Goal: Obtain resource: Download file/media

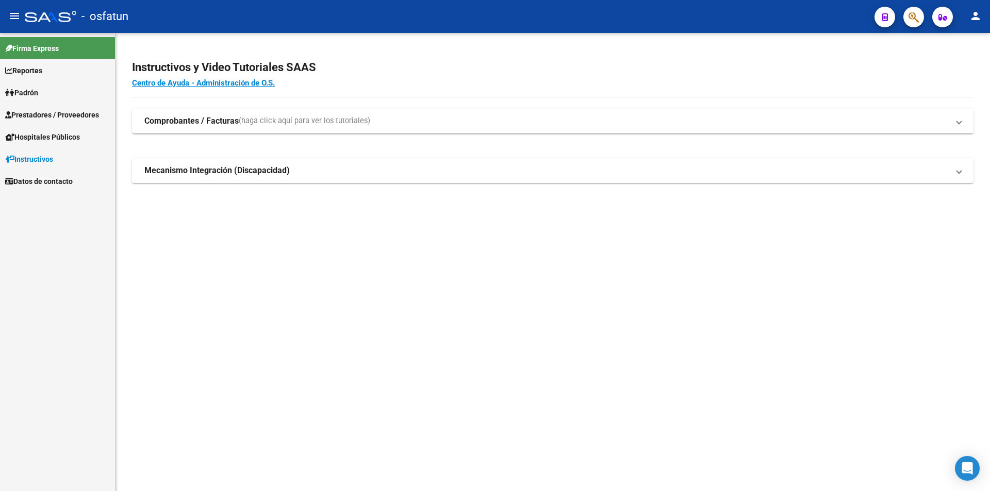
click at [53, 140] on span "Hospitales Públicos" at bounding box center [42, 136] width 75 height 11
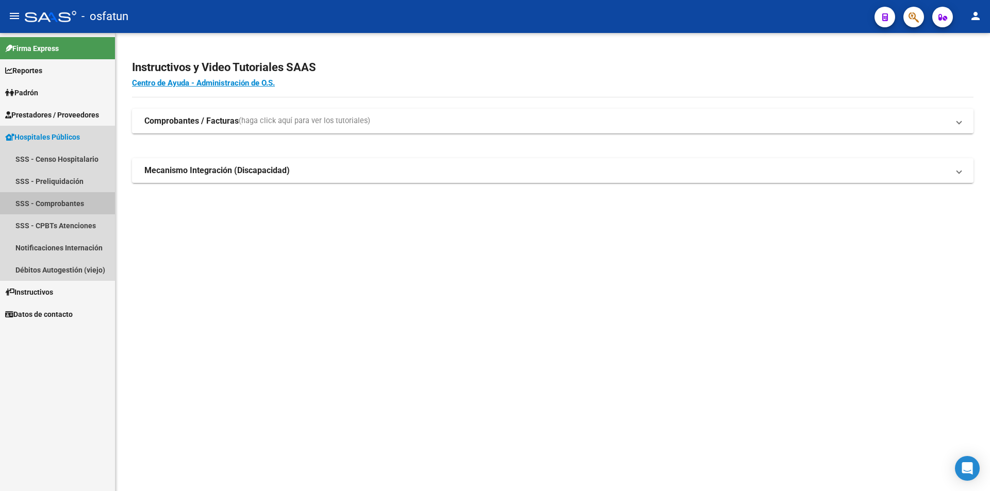
click at [64, 204] on link "SSS - Comprobantes" at bounding box center [57, 203] width 115 height 22
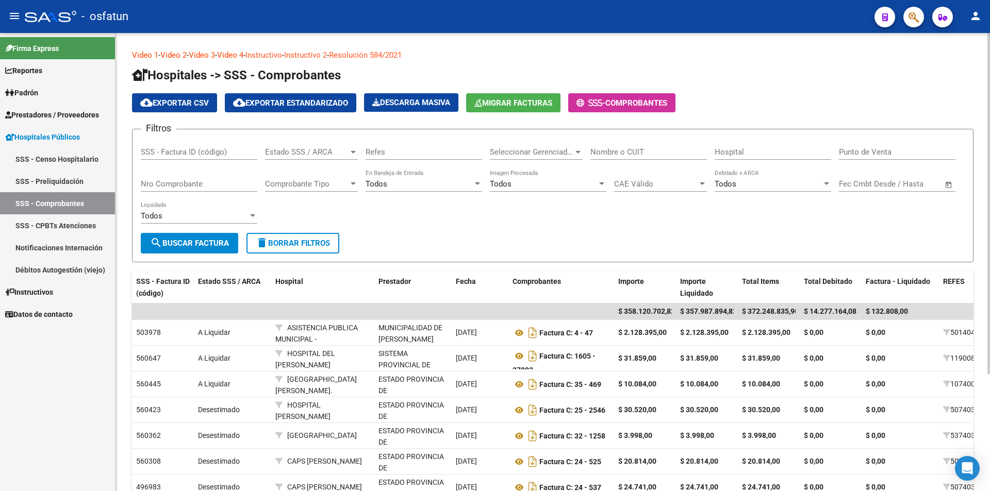
drag, startPoint x: 231, startPoint y: 177, endPoint x: 222, endPoint y: 195, distance: 20.3
click at [231, 180] on div "Nro Comprobante" at bounding box center [199, 181] width 117 height 22
click at [213, 254] on form "Filtros SSS - Factura ID (código) Estado SSS / ARCA Estado SSS / ARCA Refes Sel…" at bounding box center [552, 196] width 841 height 134
click at [222, 245] on span "search Buscar Factura" at bounding box center [189, 243] width 79 height 9
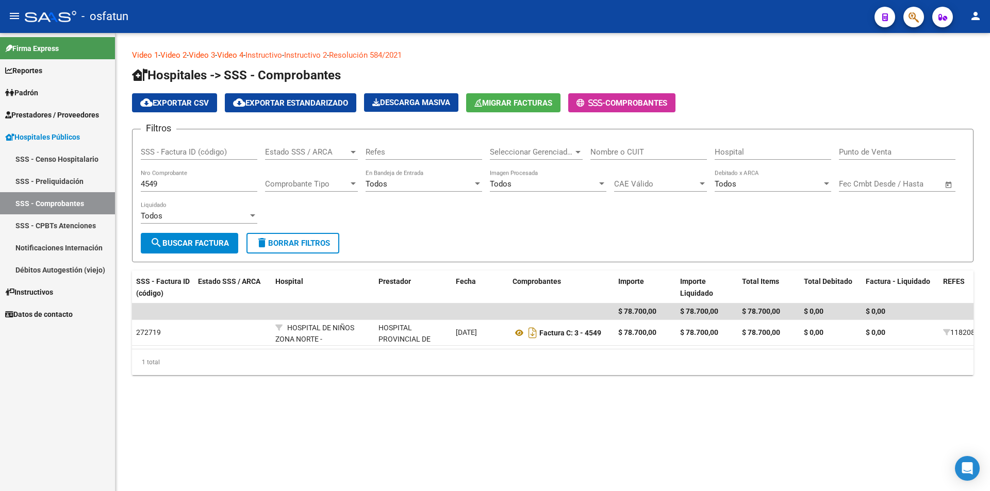
click at [864, 358] on div "1 total" at bounding box center [552, 363] width 841 height 26
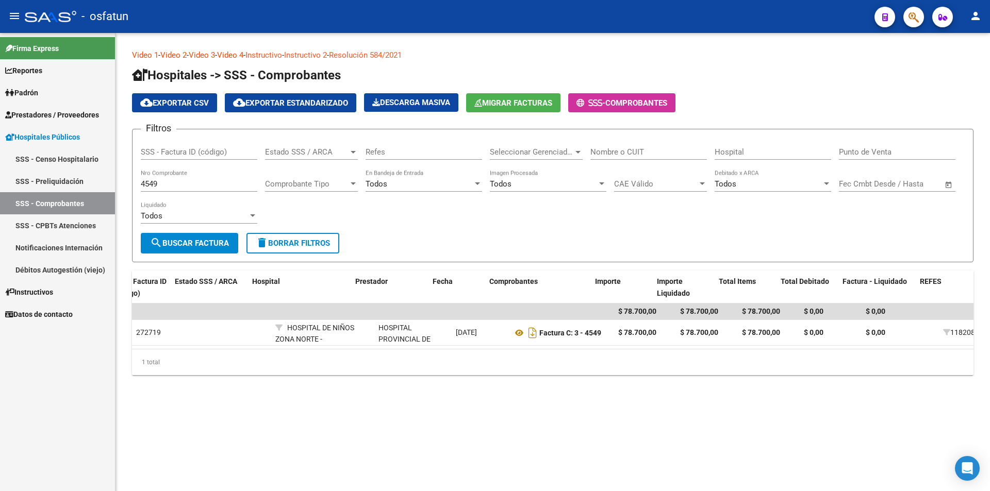
scroll to position [0, 341]
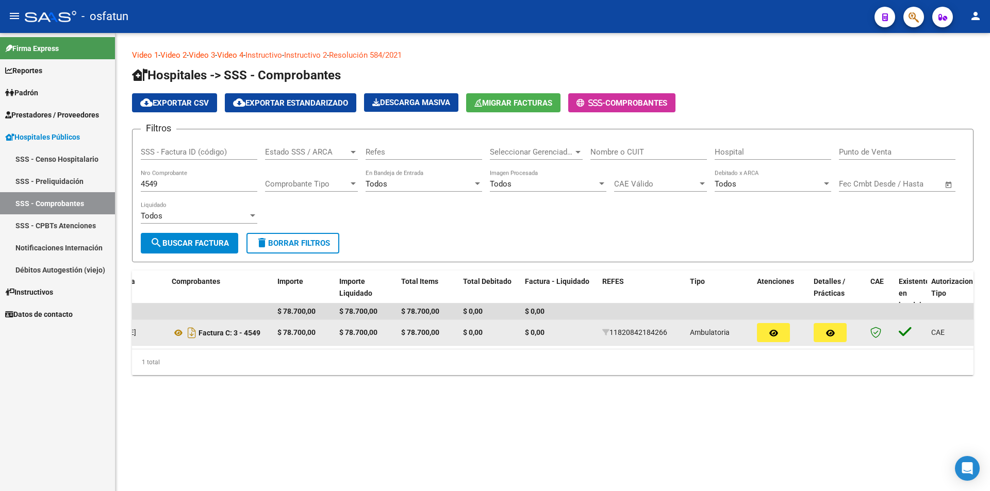
click at [827, 332] on icon "button" at bounding box center [830, 333] width 9 height 8
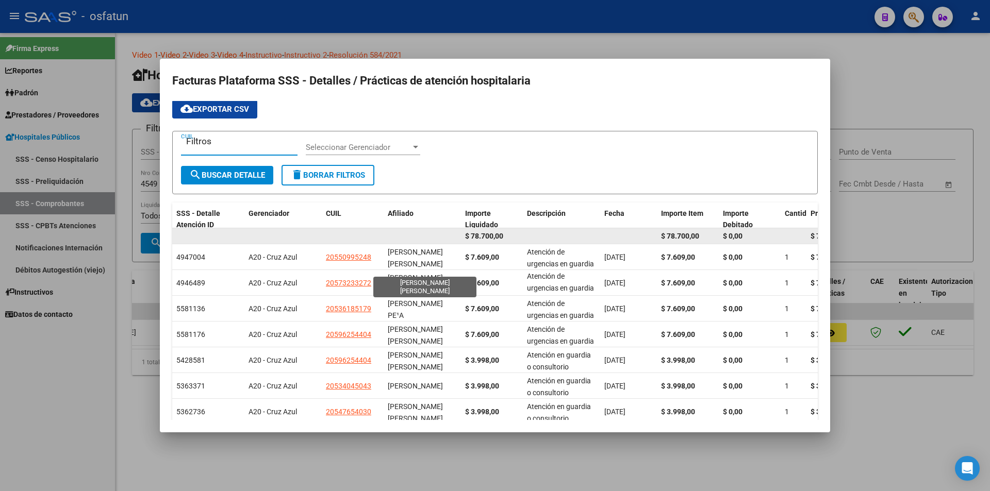
scroll to position [0, 0]
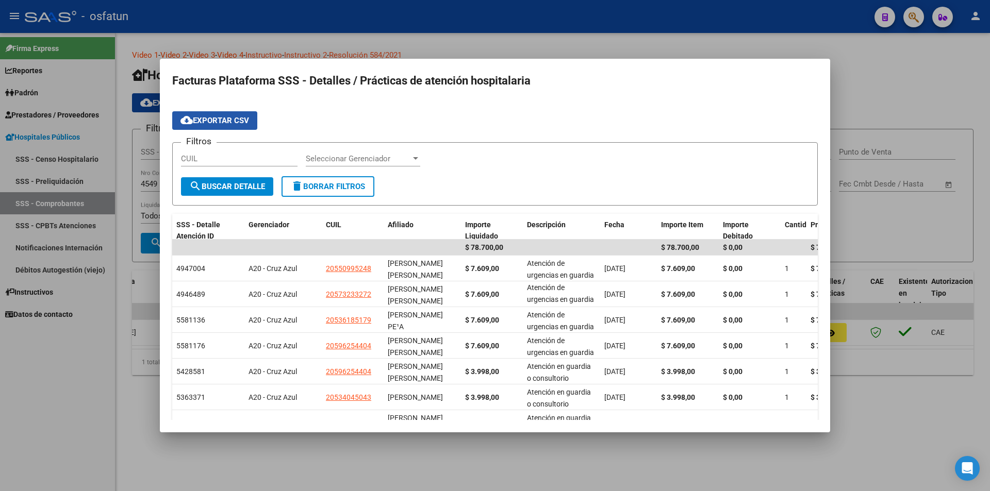
click at [197, 119] on span "cloud_download Exportar CSV" at bounding box center [214, 120] width 69 height 9
drag, startPoint x: 926, startPoint y: 254, endPoint x: 894, endPoint y: 261, distance: 33.3
click at [926, 254] on div at bounding box center [495, 245] width 990 height 491
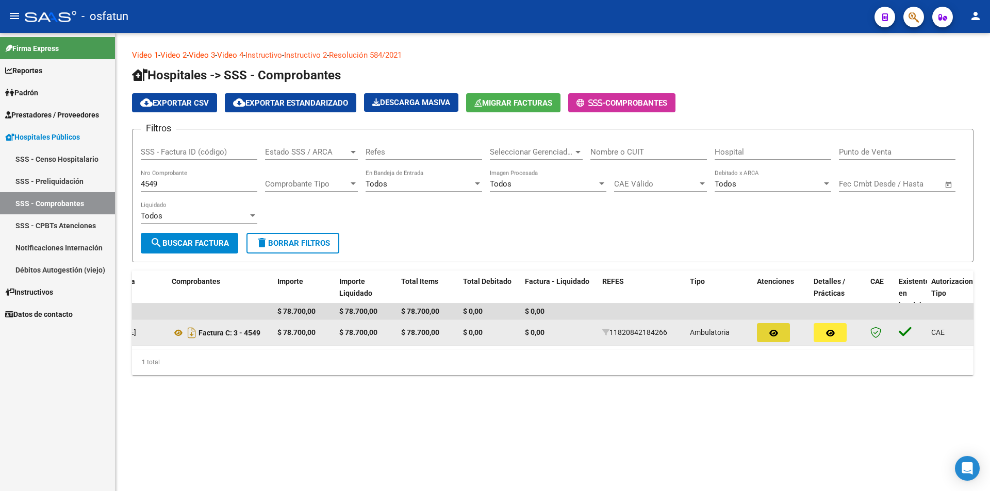
click at [774, 334] on icon "button" at bounding box center [773, 333] width 9 height 8
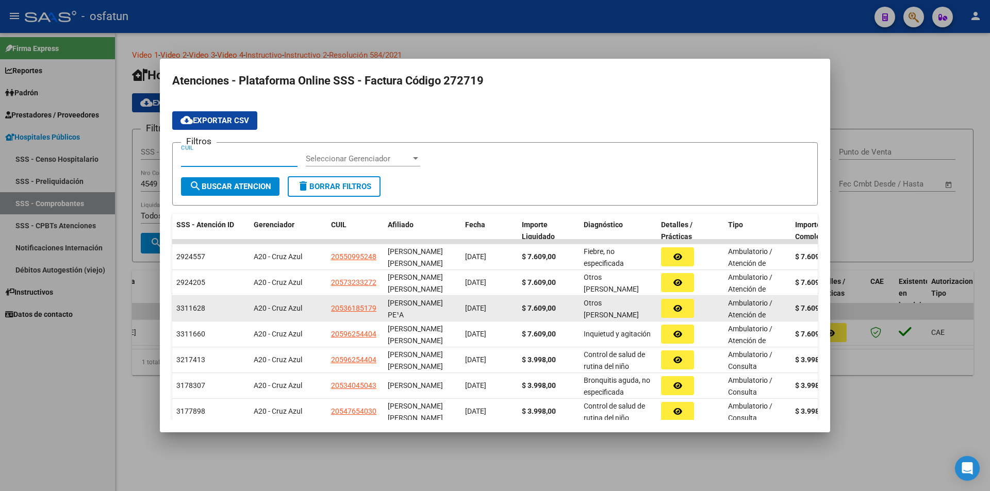
scroll to position [2, 0]
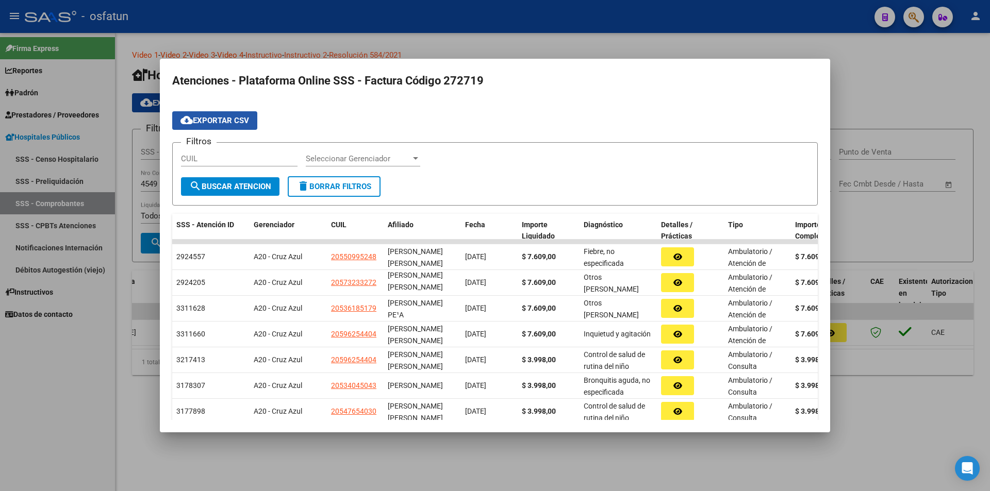
click at [245, 122] on span "cloud_download Exportar CSV" at bounding box center [214, 120] width 69 height 9
click at [745, 156] on div "Filtros CUIL Seleccionar Gerenciador Seleccionar Gerenciador" at bounding box center [495, 163] width 628 height 25
click at [868, 81] on div at bounding box center [495, 245] width 990 height 491
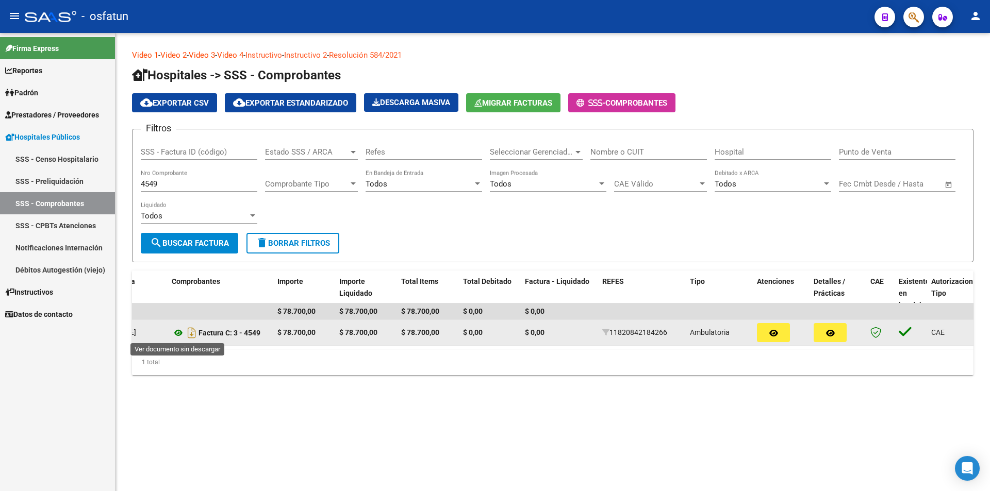
click at [179, 336] on icon at bounding box center [178, 333] width 13 height 12
click at [787, 330] on button "button" at bounding box center [773, 332] width 33 height 19
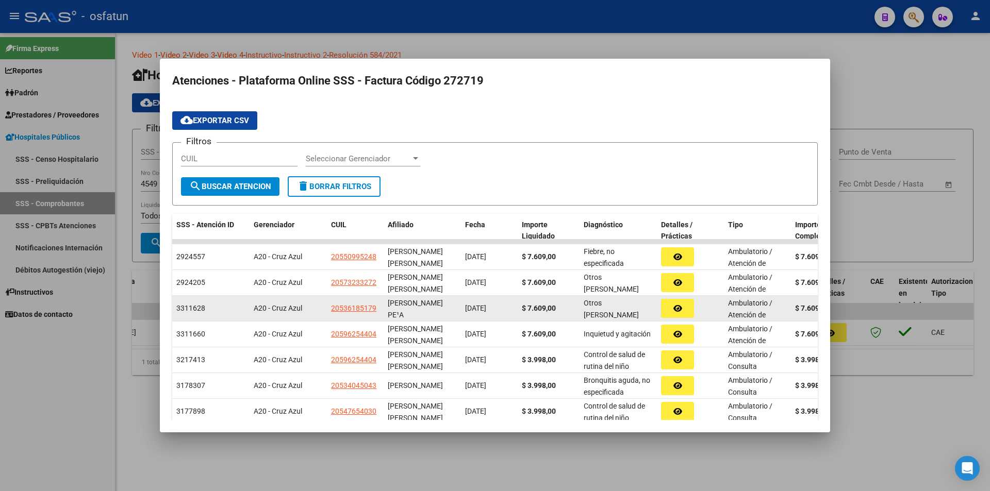
drag, startPoint x: 514, startPoint y: 292, endPoint x: 464, endPoint y: 302, distance: 51.0
click at [453, 301] on datatable-scroller "2924557 A20 - [PERSON_NAME] Azul 20550995248 [PERSON_NAME] [PERSON_NAME] [DATE]…" at bounding box center [494, 371] width 645 height 262
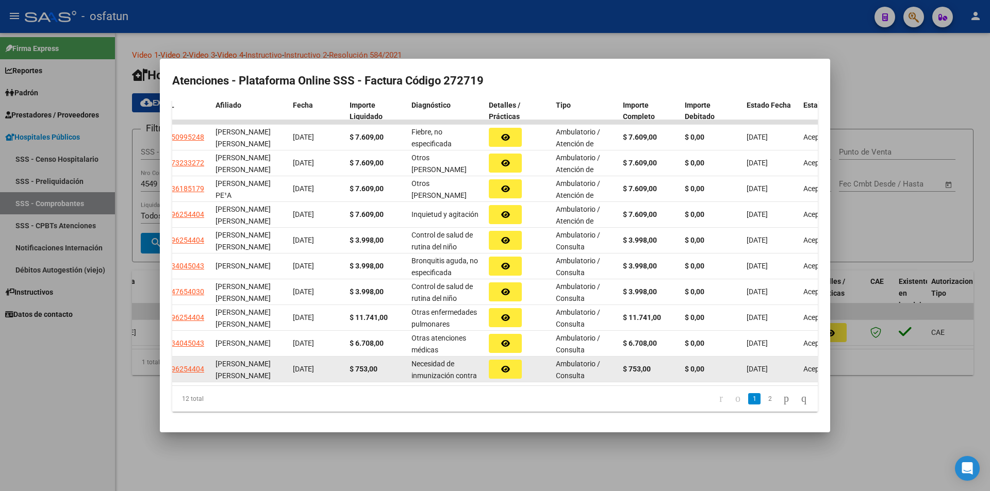
scroll to position [0, 174]
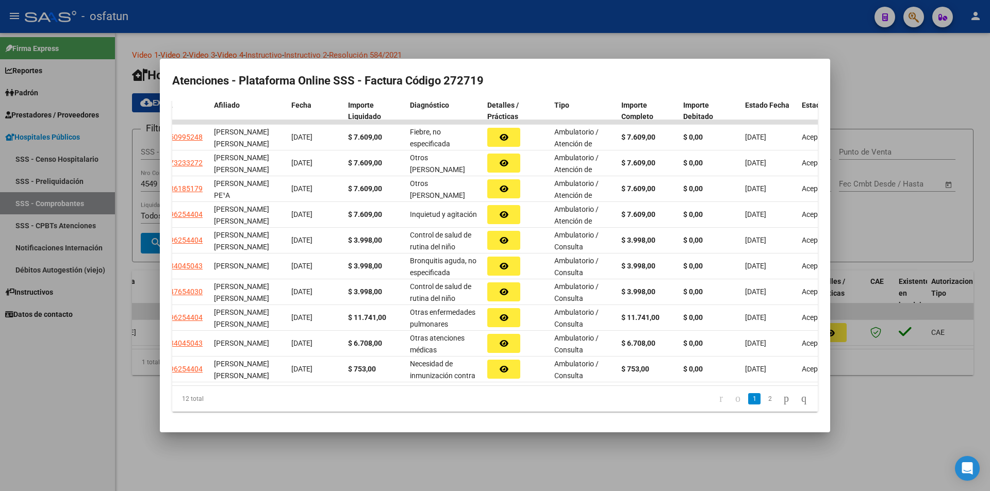
drag, startPoint x: 724, startPoint y: 390, endPoint x: 729, endPoint y: 386, distance: 5.9
click at [727, 387] on div "12 total 1 2" at bounding box center [494, 399] width 645 height 26
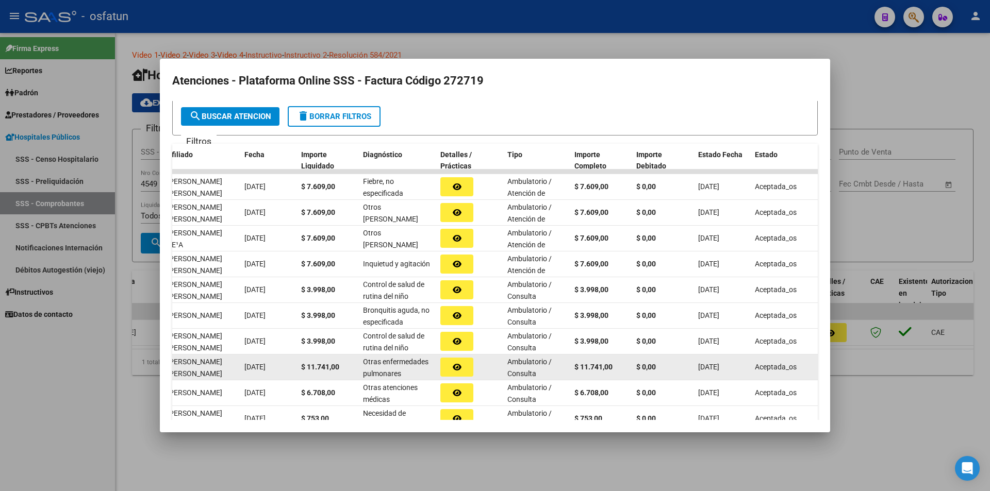
scroll to position [0, 0]
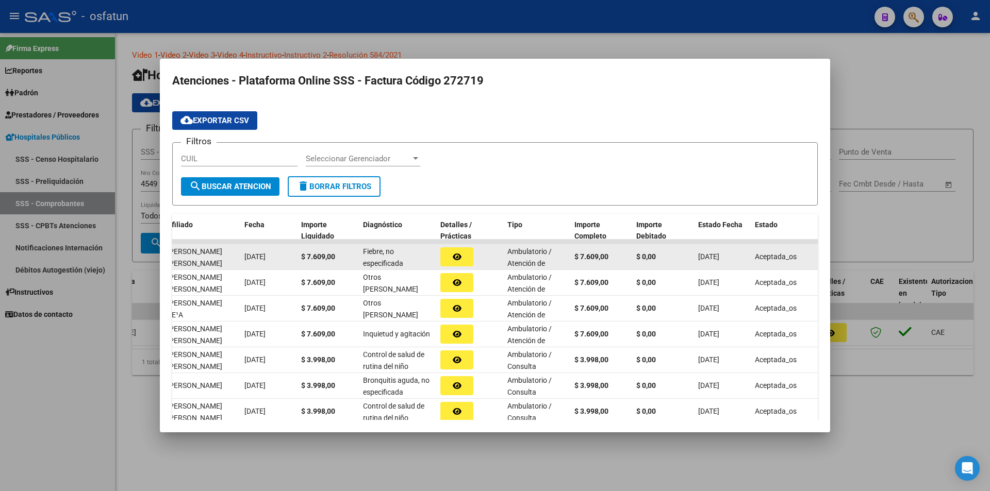
click at [465, 256] on button "button" at bounding box center [456, 256] width 33 height 19
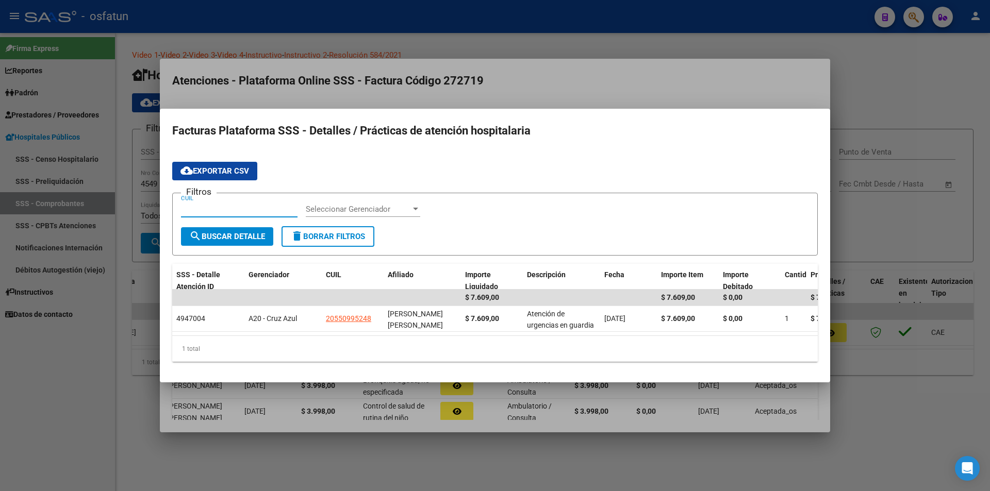
click at [863, 159] on div at bounding box center [495, 245] width 990 height 491
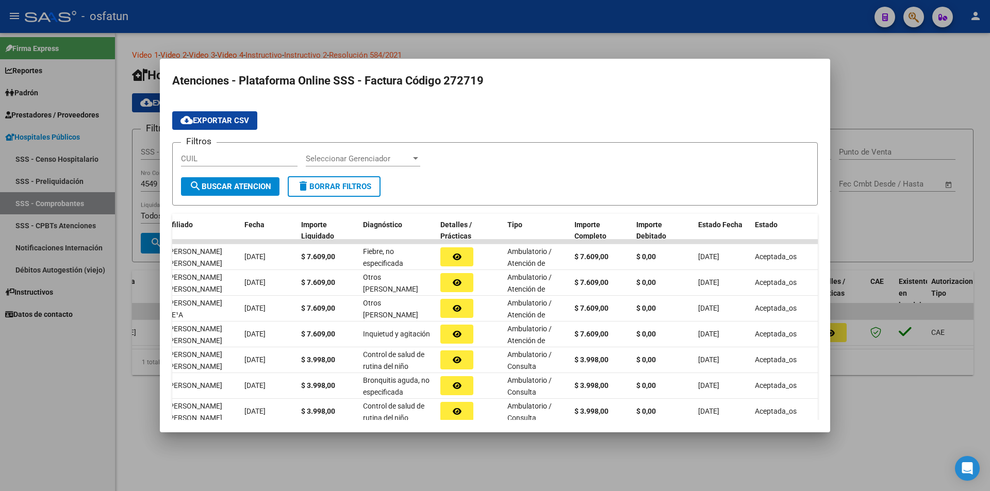
click at [847, 272] on div at bounding box center [495, 245] width 990 height 491
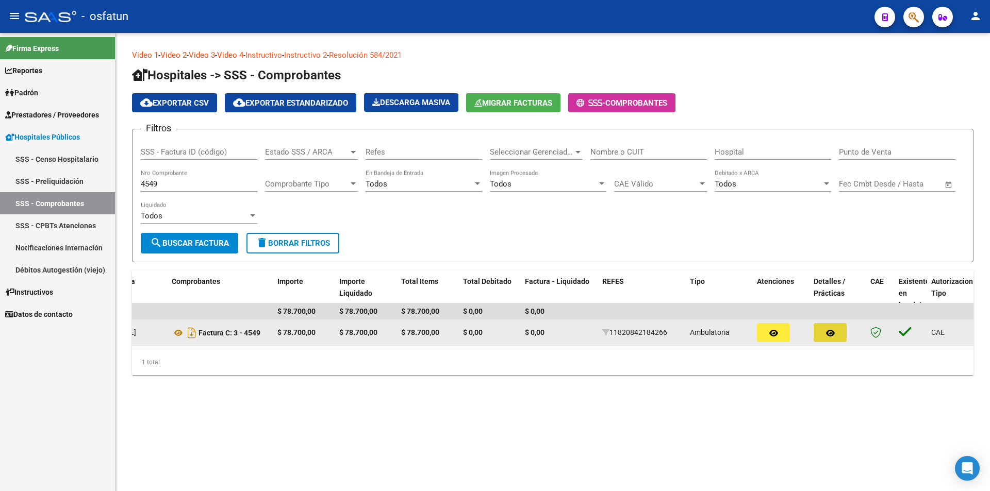
click at [833, 332] on icon "button" at bounding box center [830, 333] width 9 height 8
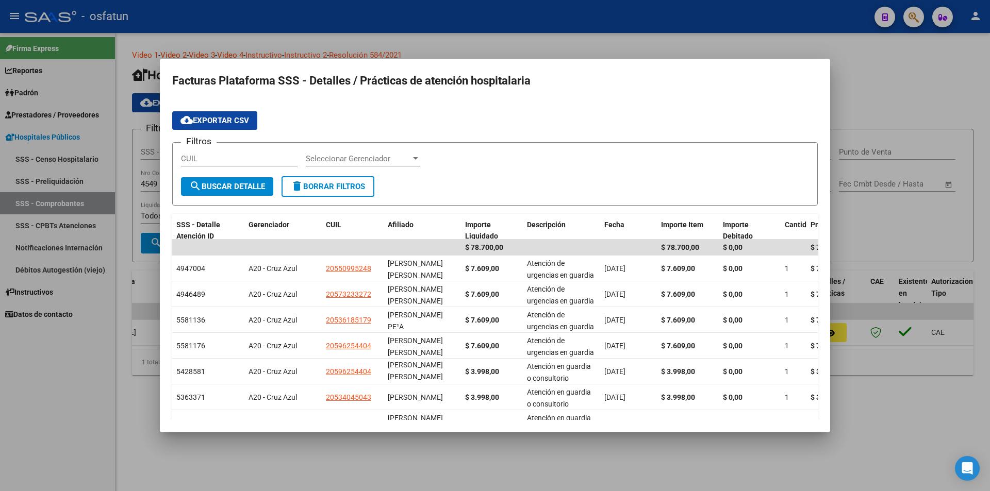
click at [830, 214] on div at bounding box center [495, 245] width 990 height 491
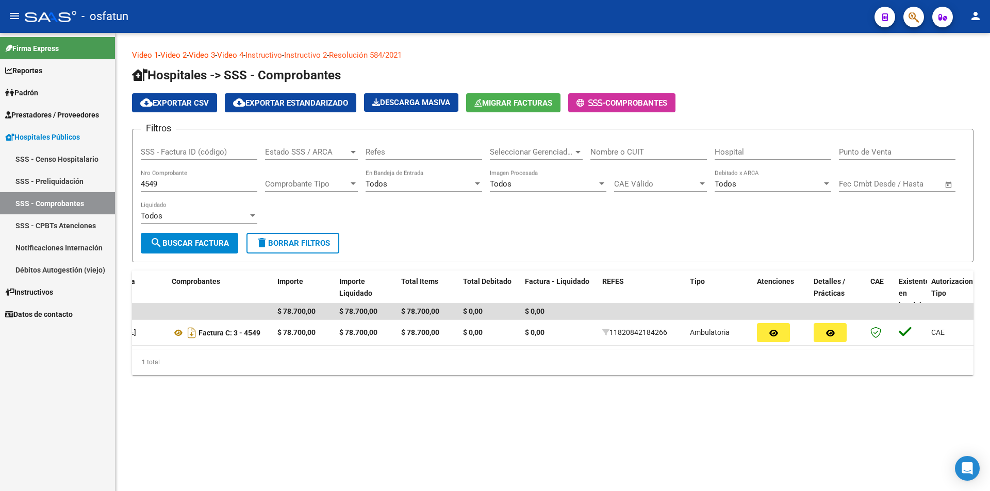
click at [330, 446] on mat-sidenav-content "Video 1 - Video 2 - Video 3 - Video 4 - Instructivo - Instructivo 2 - Resolució…" at bounding box center [552, 262] width 874 height 458
drag, startPoint x: 165, startPoint y: 178, endPoint x: 112, endPoint y: 175, distance: 53.7
click at [112, 175] on mat-sidenav-container "Firma Express Reportes Ingresos Percibidos Análisis de todos los conceptos deta…" at bounding box center [495, 262] width 990 height 458
click at [177, 187] on input "4549" at bounding box center [199, 183] width 117 height 9
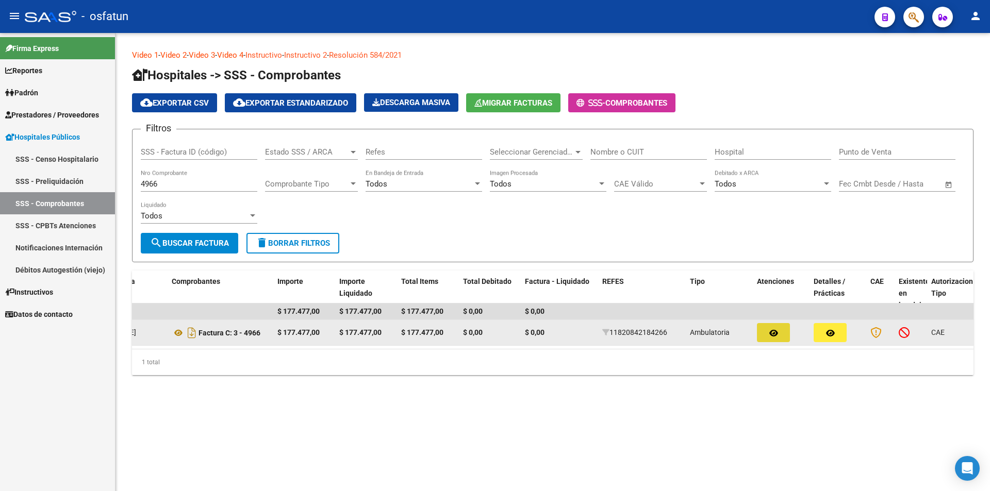
click at [784, 333] on button "button" at bounding box center [773, 332] width 33 height 19
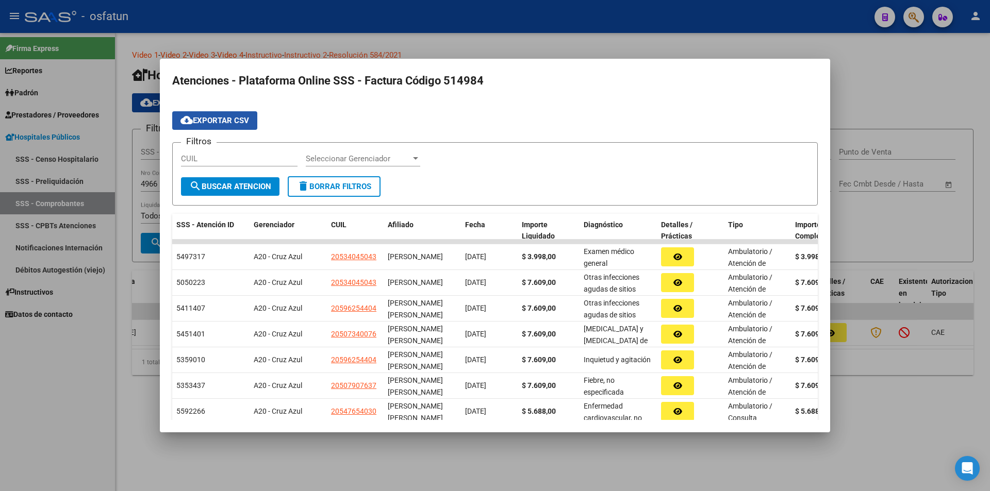
click at [206, 120] on span "cloud_download Exportar CSV" at bounding box center [214, 120] width 69 height 9
click at [875, 372] on div at bounding box center [495, 245] width 990 height 491
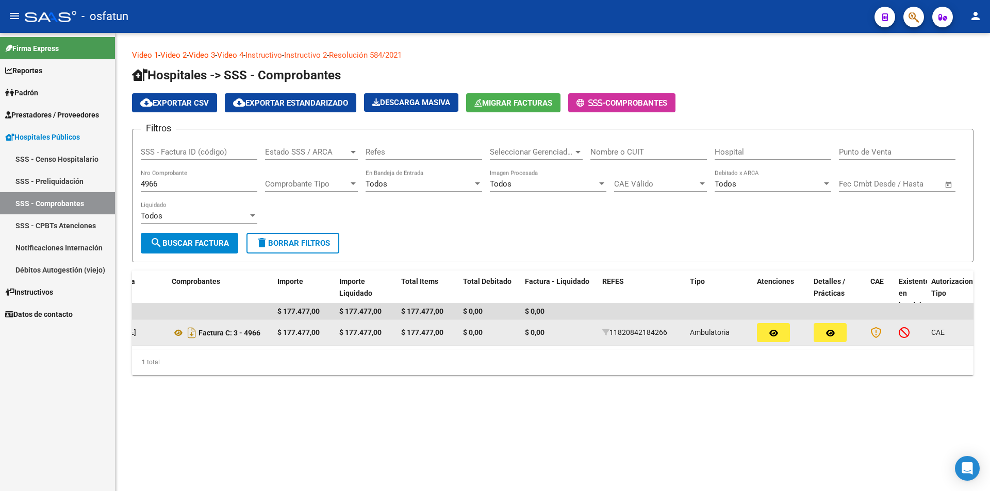
click at [828, 341] on button "button" at bounding box center [829, 332] width 33 height 19
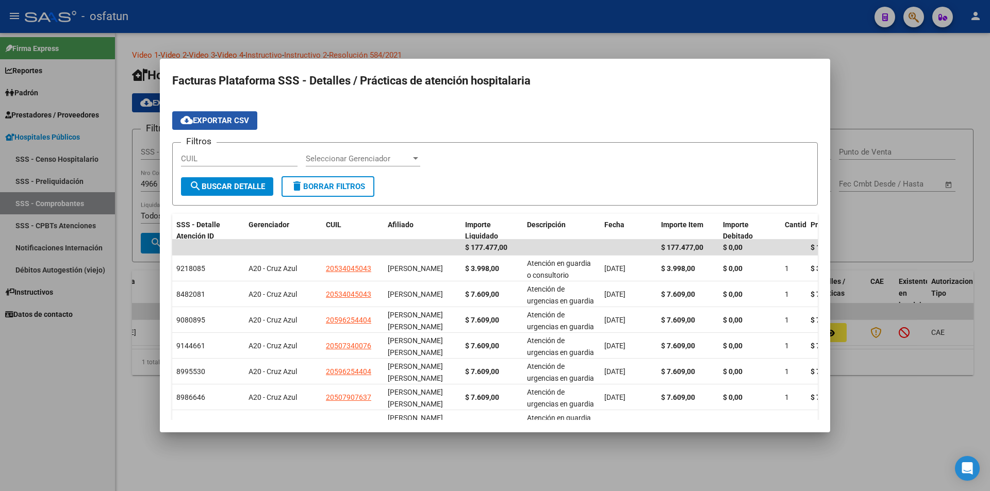
click at [227, 123] on span "cloud_download Exportar CSV" at bounding box center [214, 120] width 69 height 9
drag, startPoint x: 879, startPoint y: 269, endPoint x: 794, endPoint y: 320, distance: 99.4
click at [879, 269] on div at bounding box center [495, 245] width 990 height 491
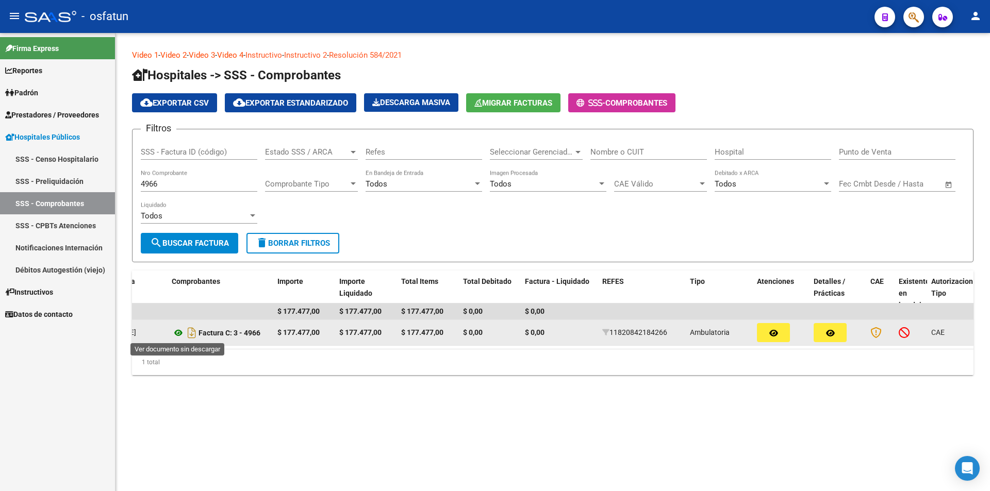
click at [181, 339] on icon at bounding box center [178, 333] width 13 height 12
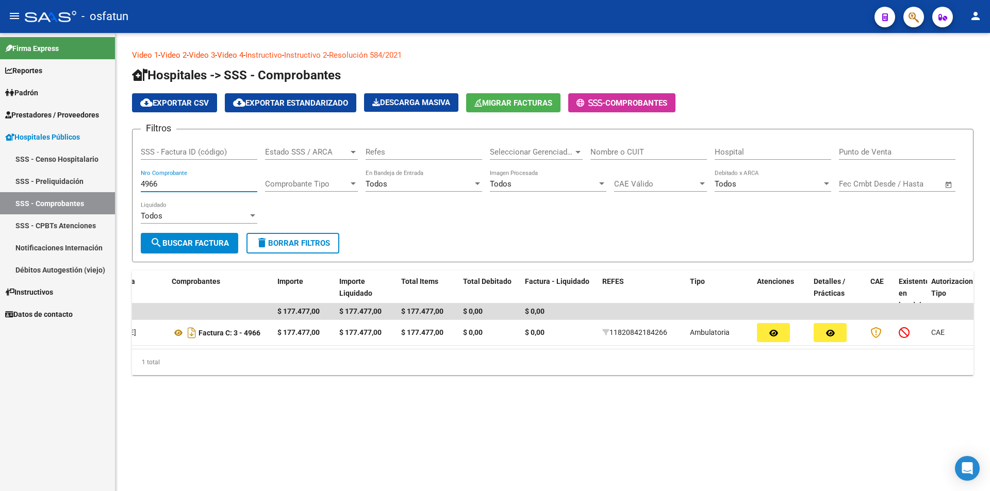
drag, startPoint x: 177, startPoint y: 182, endPoint x: 109, endPoint y: 187, distance: 68.2
click at [108, 188] on mat-sidenav-container "Firma Express Reportes Ingresos Percibidos Análisis de todos los conceptos deta…" at bounding box center [495, 262] width 990 height 458
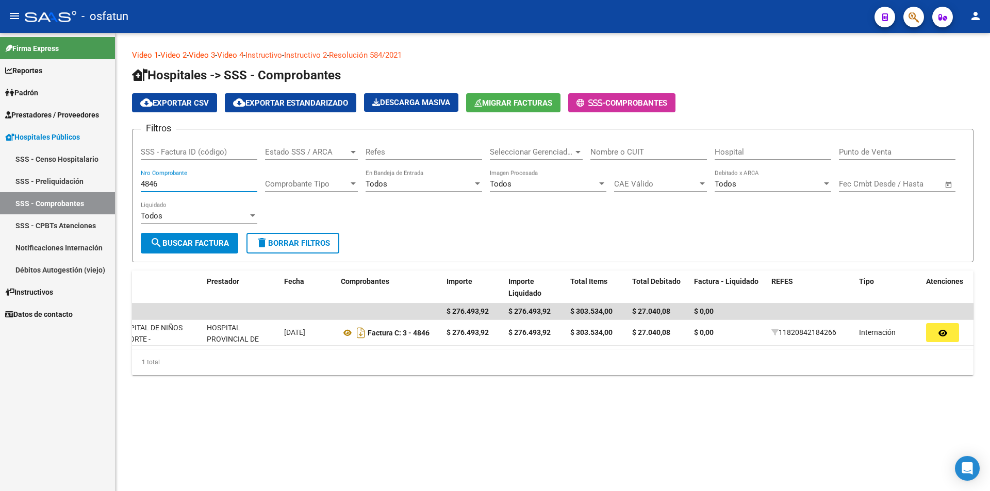
scroll to position [0, 145]
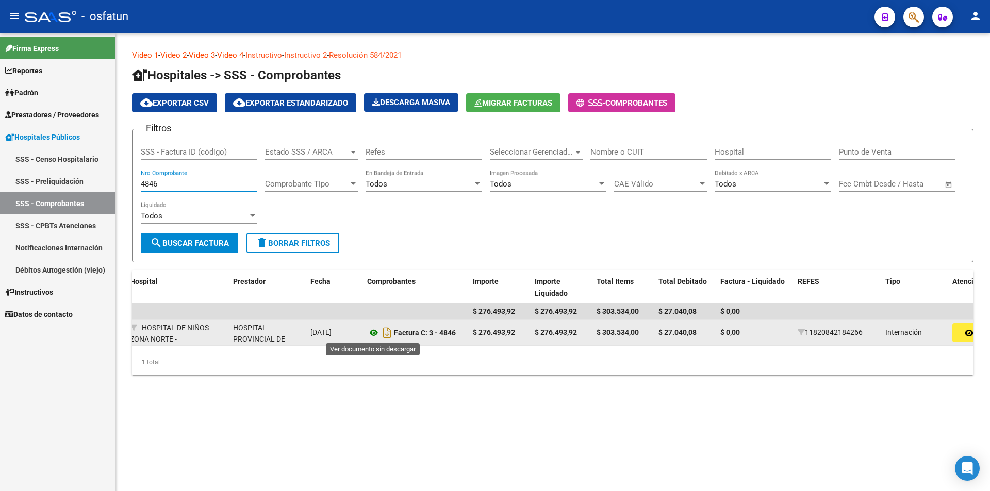
click at [370, 332] on icon at bounding box center [373, 333] width 13 height 12
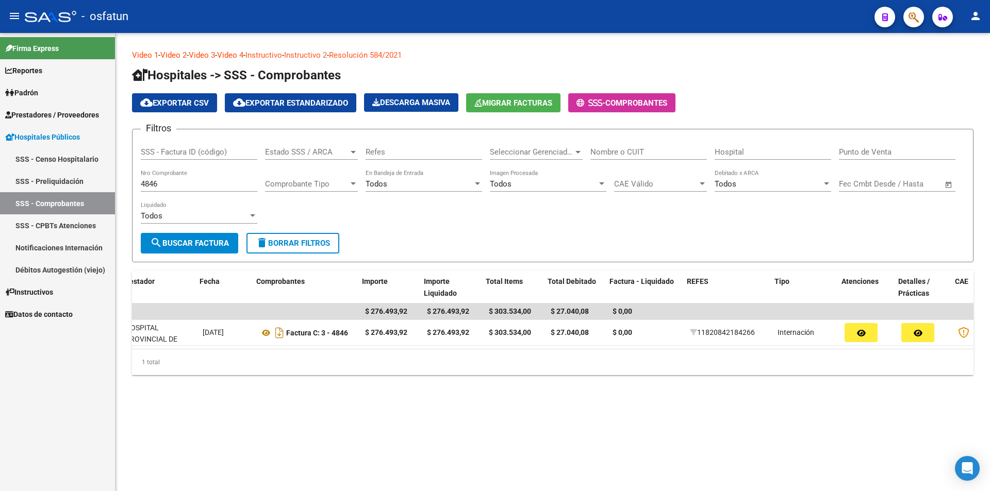
scroll to position [0, 293]
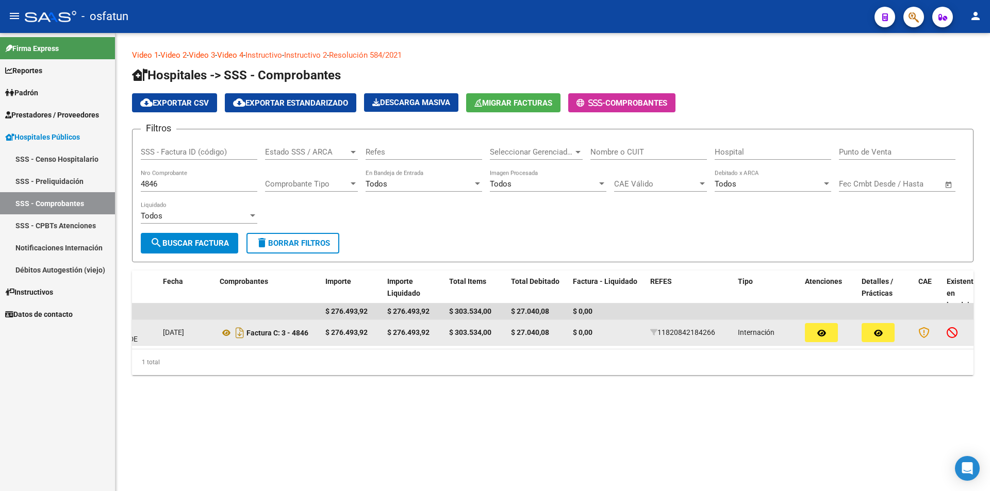
click at [823, 334] on icon "button" at bounding box center [821, 333] width 9 height 8
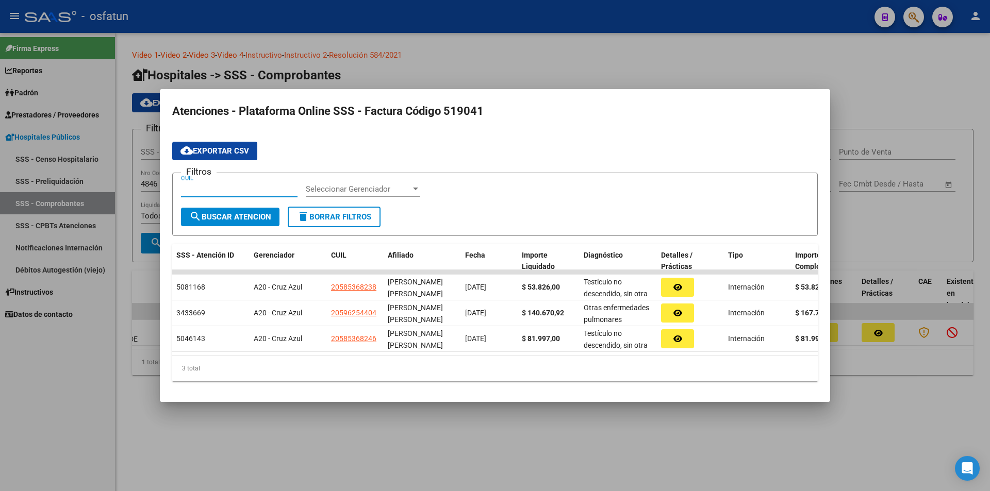
click at [840, 68] on div at bounding box center [495, 245] width 990 height 491
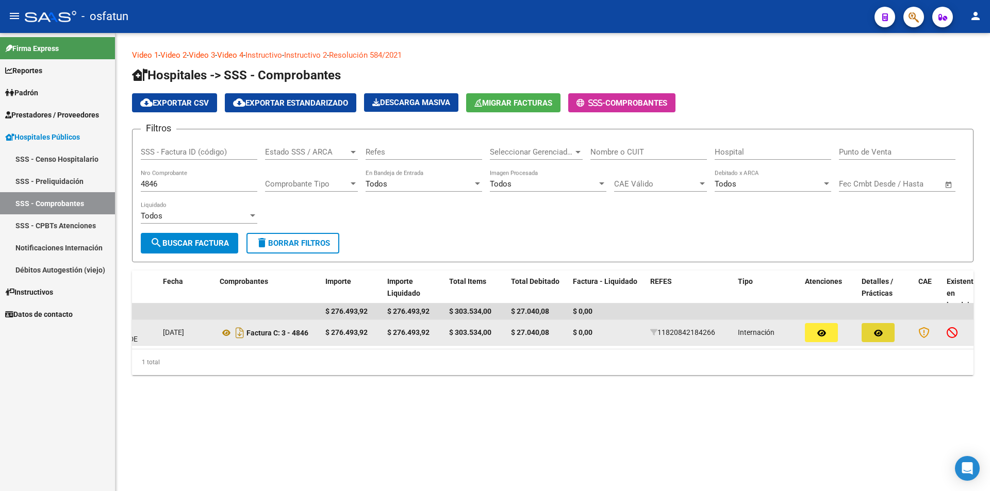
click at [872, 328] on button "button" at bounding box center [877, 332] width 33 height 19
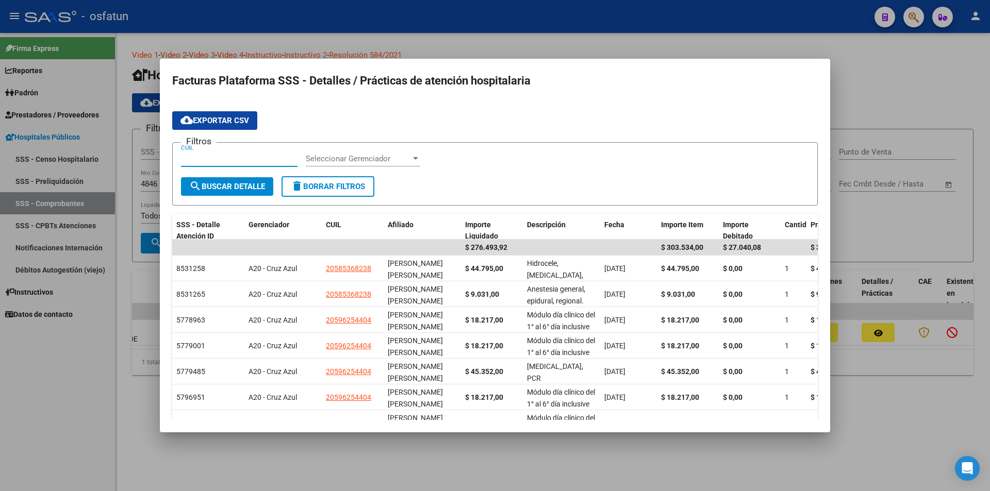
click at [229, 120] on span "cloud_download Exportar CSV" at bounding box center [214, 120] width 69 height 9
click at [806, 144] on form "Filtros CUIL Seleccionar Gerenciador Seleccionar Gerenciador search Buscar Deta…" at bounding box center [494, 173] width 645 height 63
click at [887, 94] on div at bounding box center [495, 245] width 990 height 491
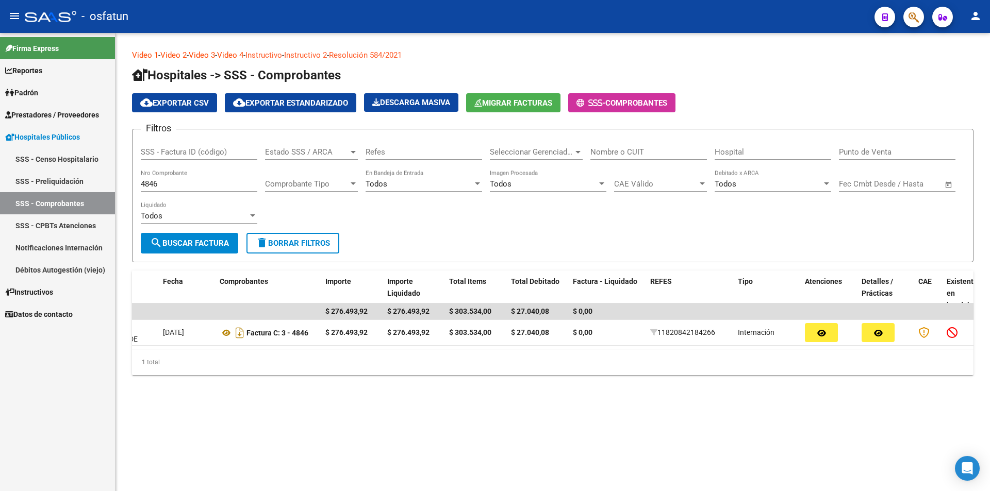
drag, startPoint x: 183, startPoint y: 179, endPoint x: 153, endPoint y: 192, distance: 32.4
click at [115, 190] on mat-sidenav-container "Firma Express Reportes Ingresos Percibidos Análisis de todos los conceptos deta…" at bounding box center [495, 262] width 990 height 458
click at [153, 192] on div "4846 Nro Comprobante" at bounding box center [199, 186] width 117 height 32
click at [155, 184] on input "4846" at bounding box center [199, 183] width 117 height 9
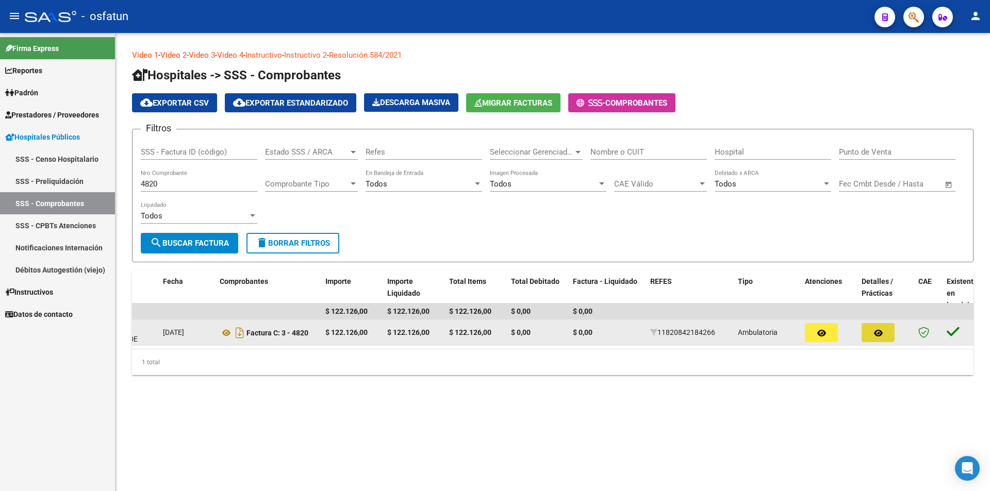
click at [881, 330] on icon "button" at bounding box center [878, 333] width 9 height 8
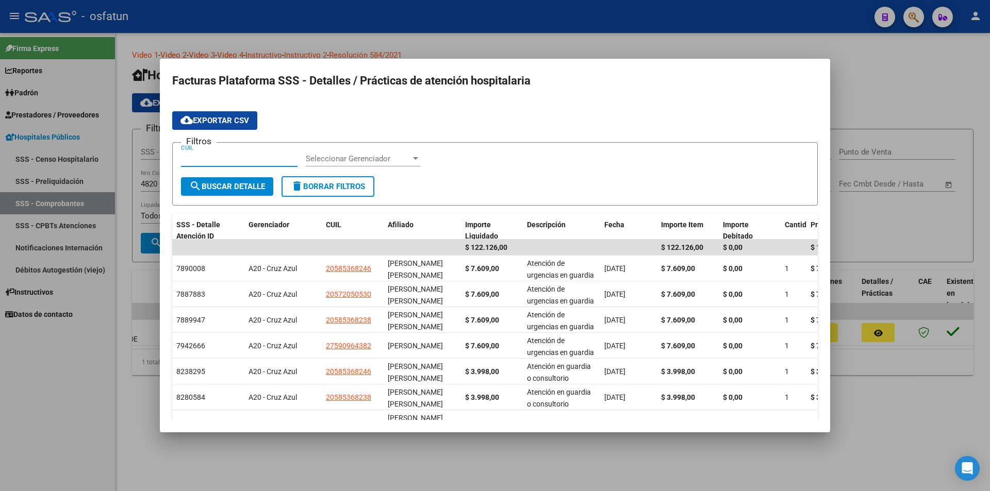
click at [234, 122] on span "cloud_download Exportar CSV" at bounding box center [214, 120] width 69 height 9
click at [887, 418] on div at bounding box center [495, 245] width 990 height 491
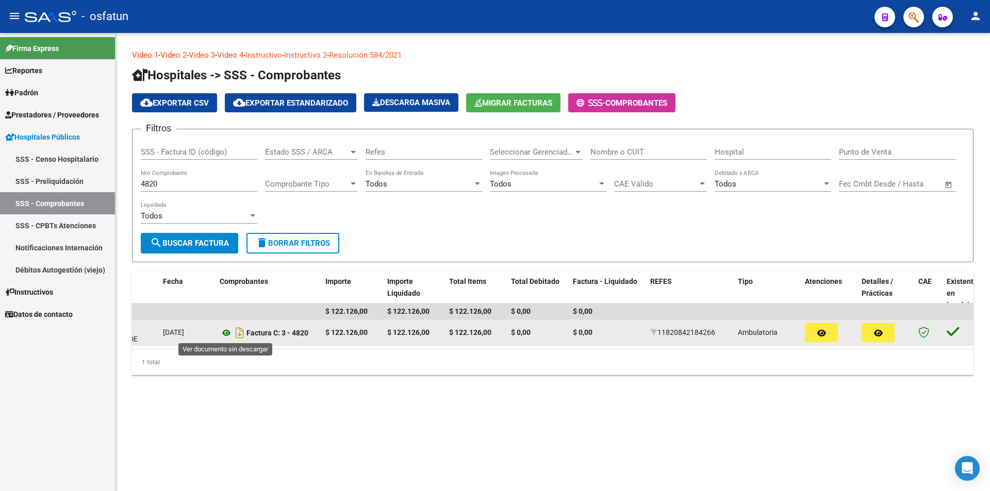
click at [227, 329] on icon at bounding box center [226, 333] width 13 height 12
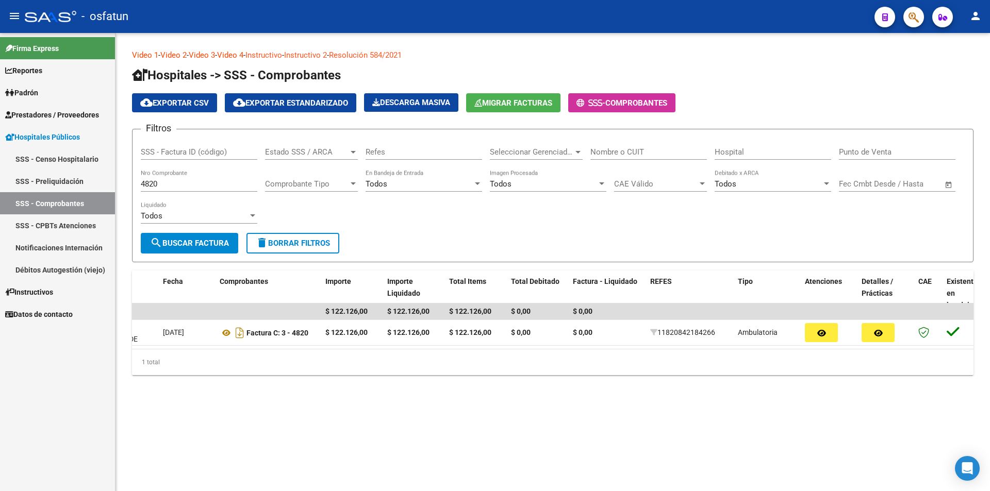
drag, startPoint x: 432, startPoint y: 240, endPoint x: 181, endPoint y: 203, distance: 253.3
click at [430, 241] on form "Filtros SSS - Factura ID (código) Estado SSS / ARCA Estado SSS / ARCA Refes Sel…" at bounding box center [552, 196] width 841 height 134
drag, startPoint x: 117, startPoint y: 171, endPoint x: 108, endPoint y: 170, distance: 8.3
click at [108, 170] on mat-sidenav-container "Firma Express Reportes Ingresos Percibidos Análisis de todos los conceptos deta…" at bounding box center [495, 262] width 990 height 458
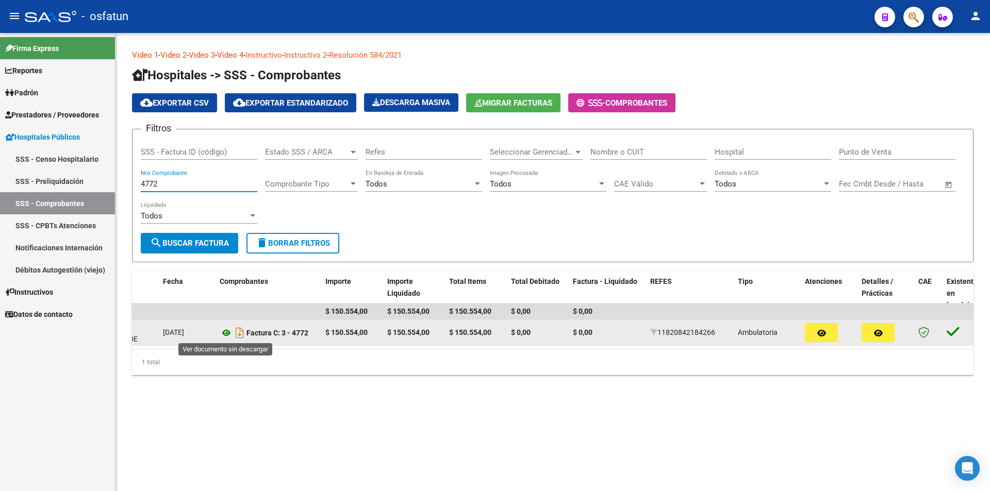
type input "4772"
click at [225, 334] on icon at bounding box center [226, 333] width 13 height 12
click at [870, 333] on button "button" at bounding box center [877, 332] width 33 height 19
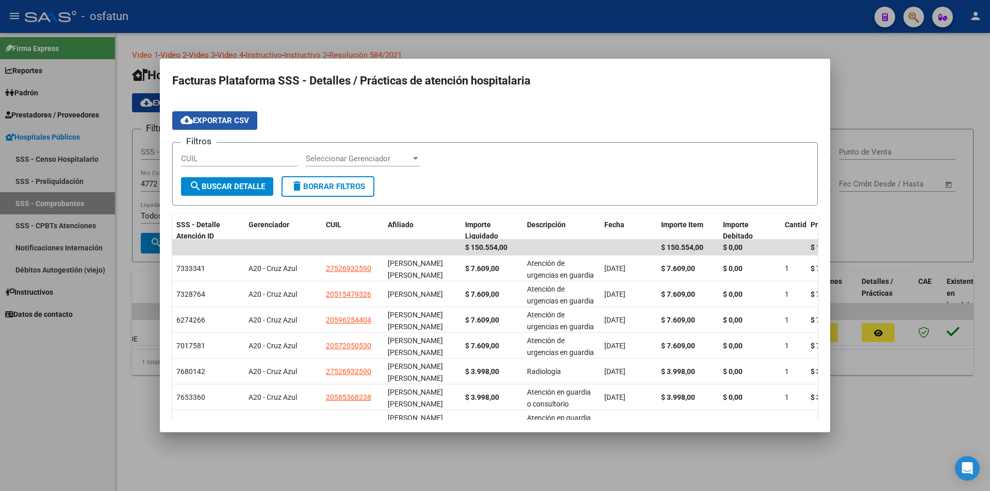
click at [207, 128] on button "cloud_download Exportar CSV" at bounding box center [214, 120] width 85 height 19
drag, startPoint x: 791, startPoint y: 142, endPoint x: 797, endPoint y: 122, distance: 21.7
click at [791, 139] on app-list-header "cloud_download Exportar CSV Filtros CUIL Seleccionar Gerenciador Seleccionar Ge…" at bounding box center [494, 158] width 645 height 94
drag, startPoint x: 852, startPoint y: 95, endPoint x: 665, endPoint y: 327, distance: 297.7
click at [852, 98] on div at bounding box center [495, 245] width 990 height 491
